Goal: Task Accomplishment & Management: Complete application form

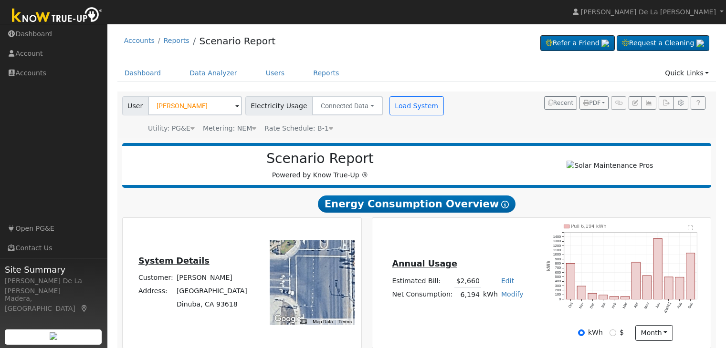
scroll to position [93, 0]
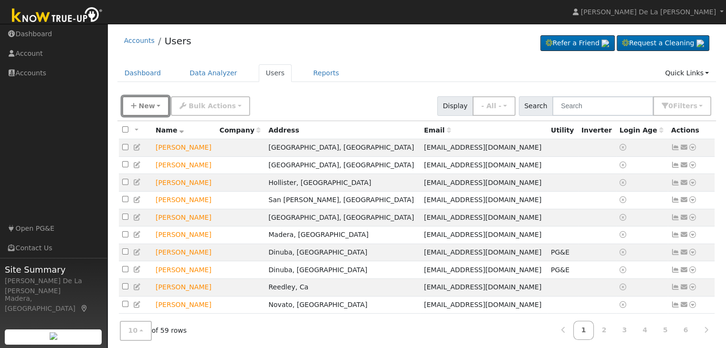
click at [144, 111] on button "New" at bounding box center [145, 106] width 47 height 20
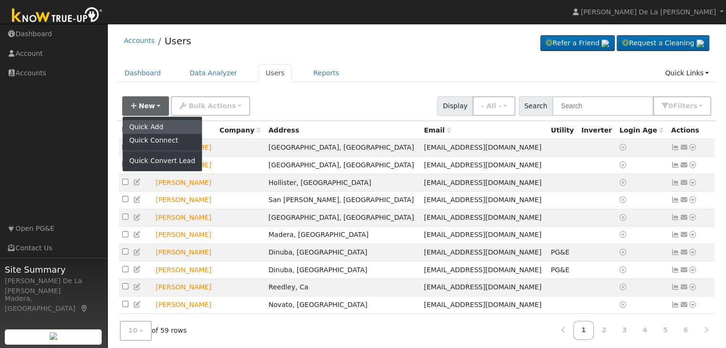
click at [153, 125] on link "Quick Add" at bounding box center [162, 126] width 79 height 13
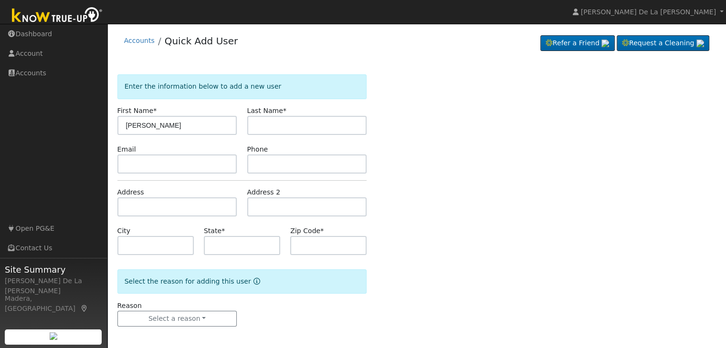
type input "[PERSON_NAME]"
click at [274, 118] on input "text" at bounding box center [307, 125] width 120 height 19
type input "l"
type input "[PERSON_NAME]"
click at [197, 159] on input "text" at bounding box center [177, 164] width 120 height 19
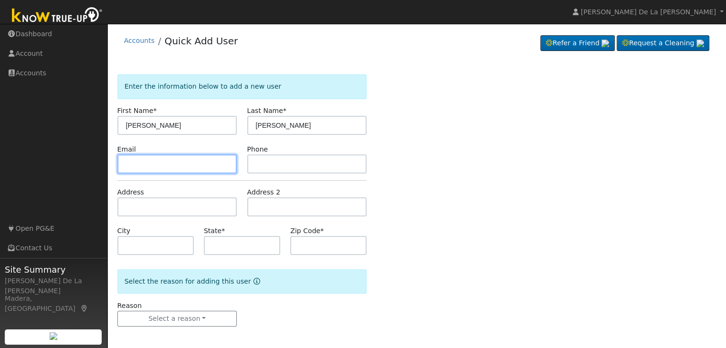
type input "y"
type input "[EMAIL_ADDRESS][DOMAIN_NAME]"
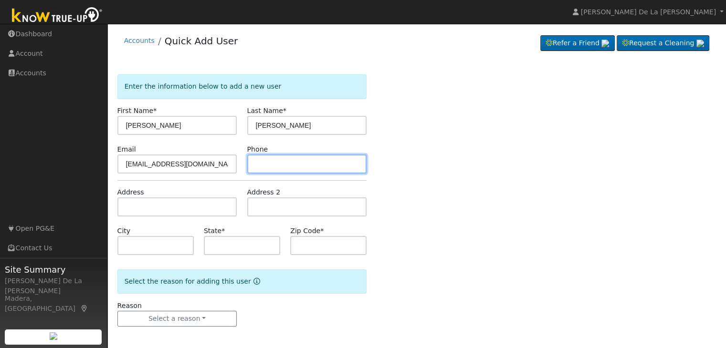
click at [275, 161] on input "text" at bounding box center [307, 164] width 120 height 19
type input "6612345678"
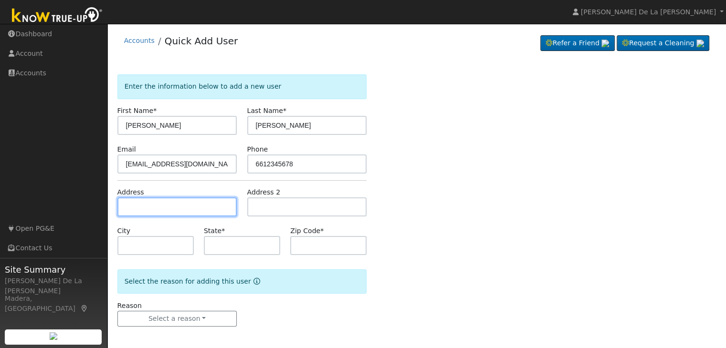
click at [208, 209] on input "text" at bounding box center [177, 207] width 120 height 19
type input "[GEOGRAPHIC_DATA]"
type input "Dinuba"
type input "CA"
type input "93618"
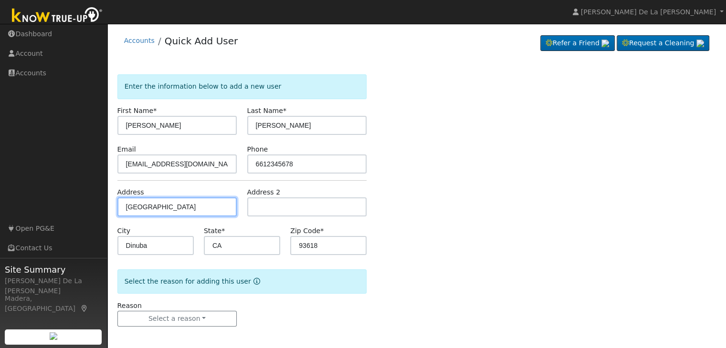
scroll to position [2, 0]
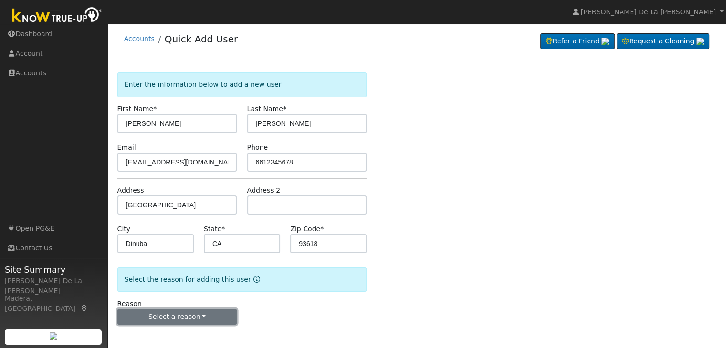
click at [204, 312] on button "Select a reason" at bounding box center [177, 317] width 120 height 16
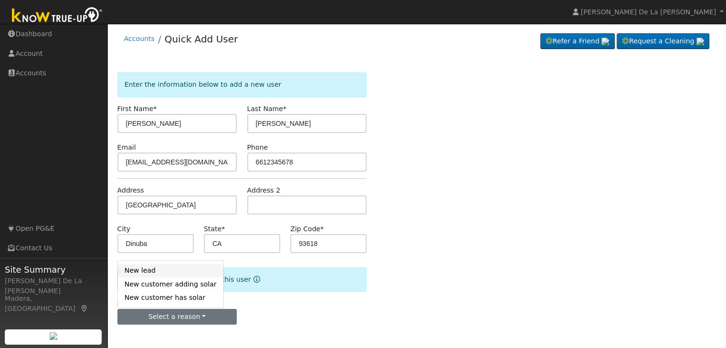
click at [172, 266] on link "New lead" at bounding box center [170, 270] width 105 height 13
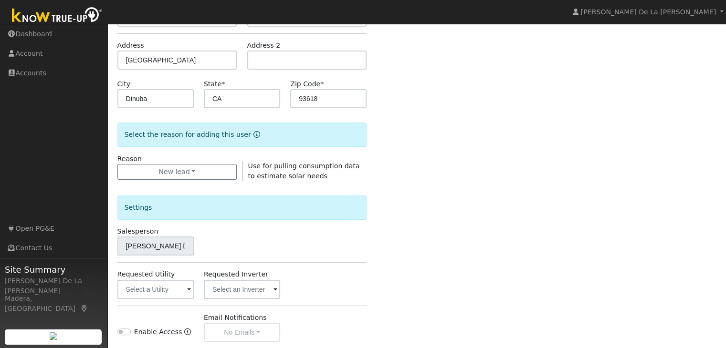
scroll to position [155, 0]
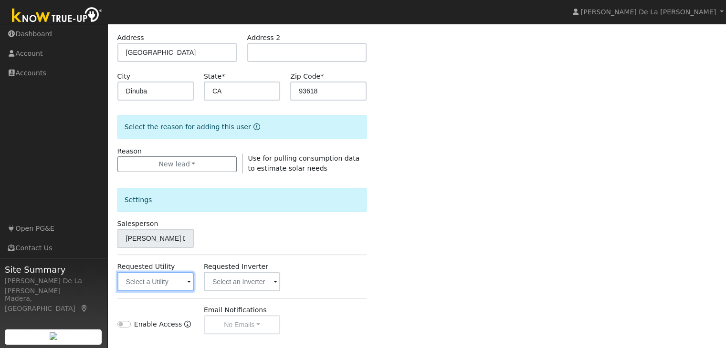
click at [184, 281] on input "text" at bounding box center [155, 282] width 76 height 19
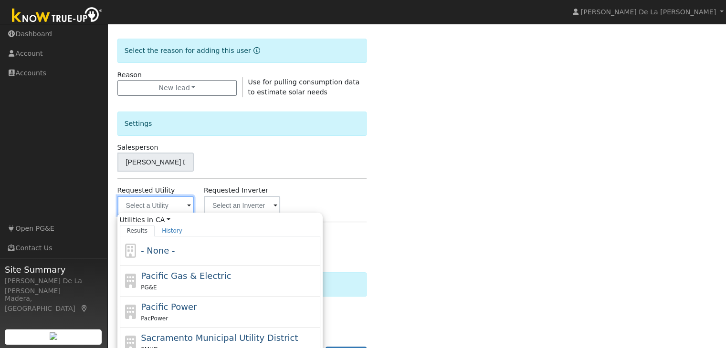
scroll to position [233, 0]
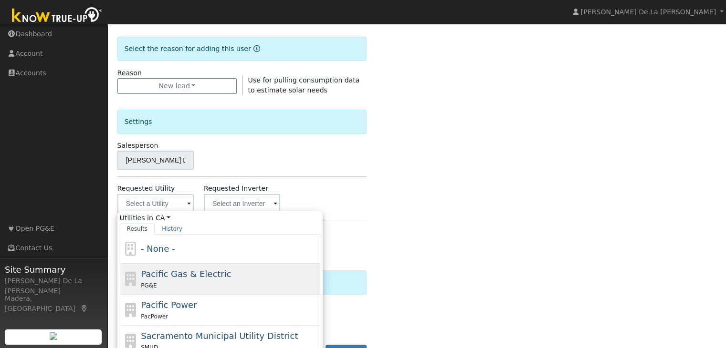
click at [200, 283] on div "PG&E" at bounding box center [229, 286] width 177 height 10
type input "Pacific Gas & Electric"
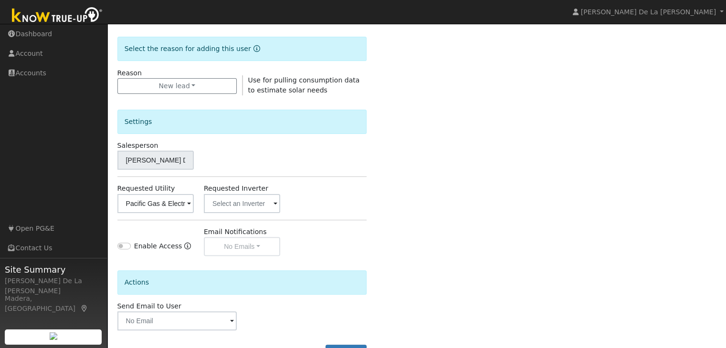
scroll to position [269, 0]
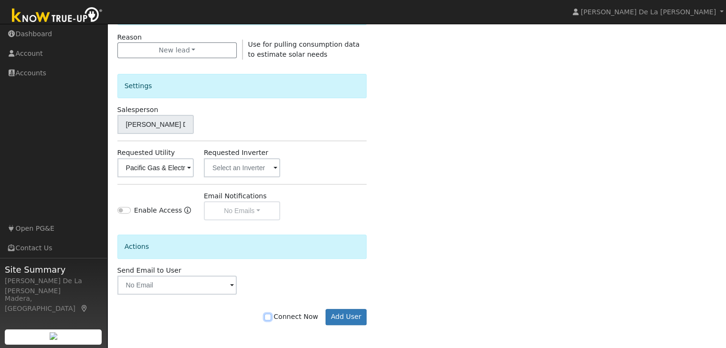
click at [271, 316] on input "Connect Now" at bounding box center [267, 317] width 7 height 7
checkbox input "true"
click at [348, 318] on button "Add User" at bounding box center [347, 317] width 42 height 16
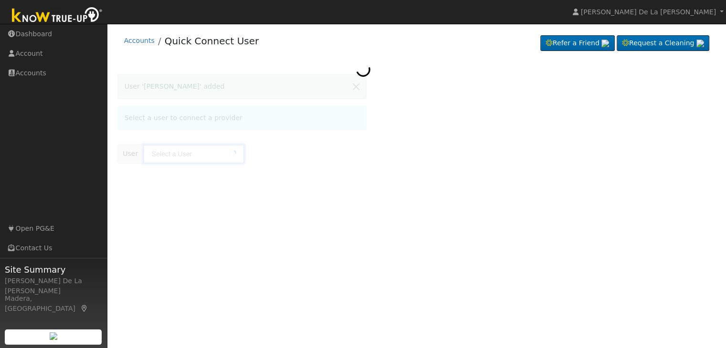
type input "Reynaldo Lopez"
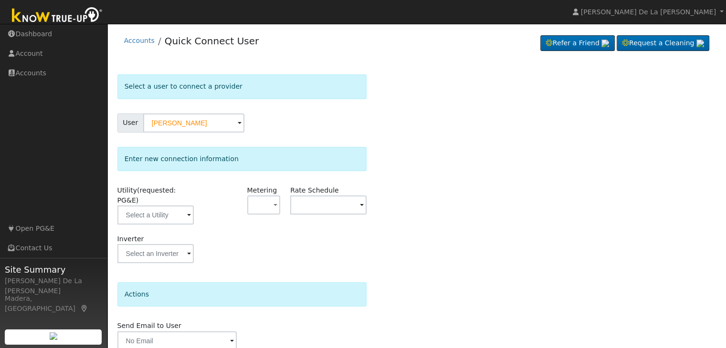
click at [187, 211] on span at bounding box center [189, 216] width 4 height 11
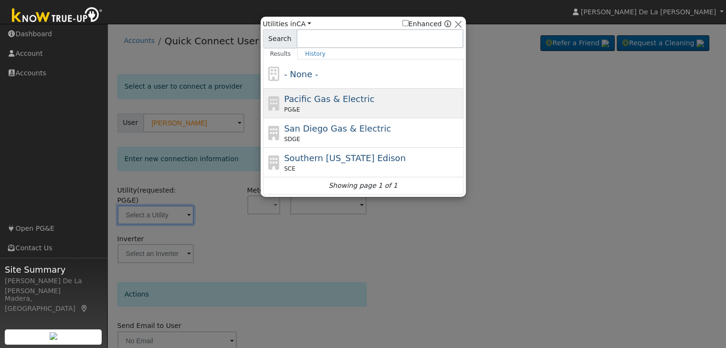
click at [325, 105] on div "Pacific Gas & Electric PG&E" at bounding box center [372, 103] width 177 height 21
type input "PG&E"
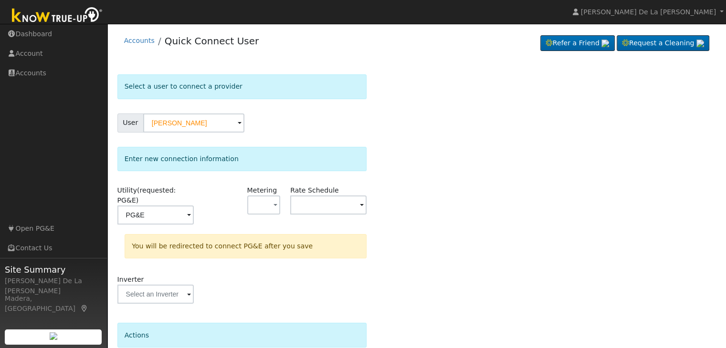
scroll to position [72, 0]
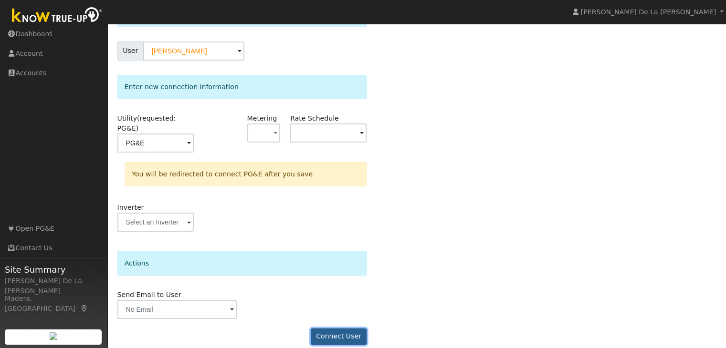
click at [336, 329] on button "Connect User" at bounding box center [339, 337] width 56 height 16
